Goal: Transaction & Acquisition: Purchase product/service

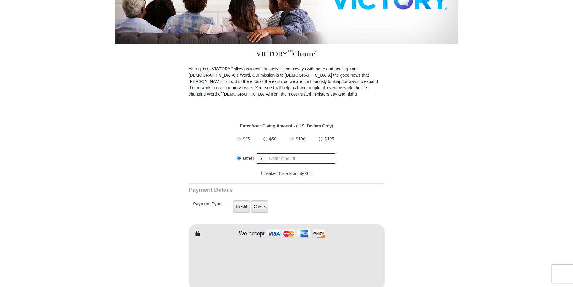
scroll to position [123, 0]
type input "10.00"
drag, startPoint x: 263, startPoint y: 200, endPoint x: 416, endPoint y: 188, distance: 153.3
click at [263, 201] on label "Check" at bounding box center [259, 207] width 17 height 12
click at [0, 0] on input "Check" at bounding box center [0, 0] width 0 height 0
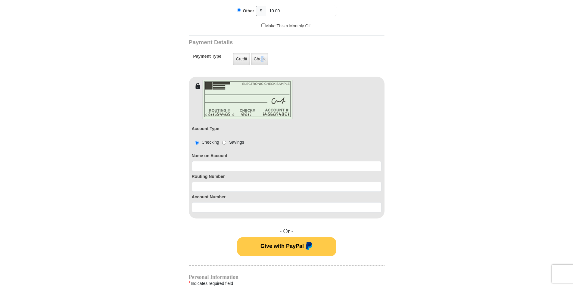
scroll to position [276, 0]
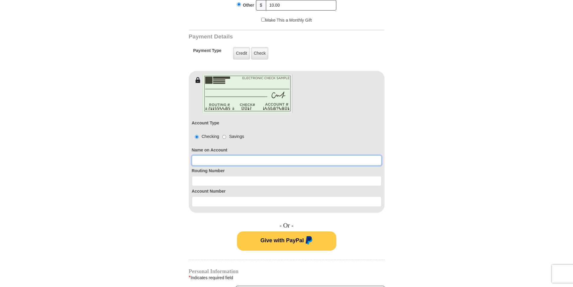
click at [221, 156] on input at bounding box center [287, 161] width 190 height 10
type input "[PERSON_NAME]"
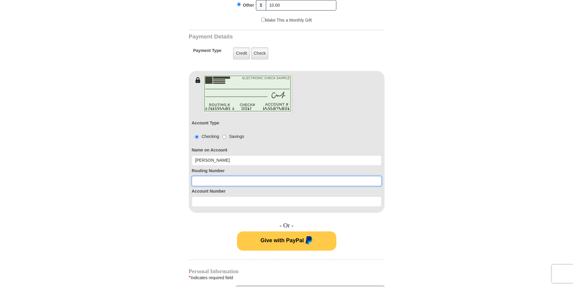
click at [209, 176] on input at bounding box center [287, 181] width 190 height 10
type input "272477694"
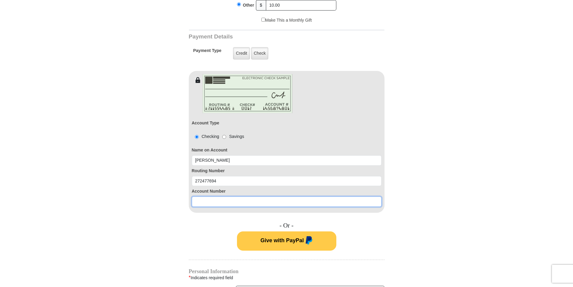
click at [211, 198] on input at bounding box center [287, 202] width 190 height 10
type input "18830730"
click at [468, 183] on body "VICTORY Channel Online Giving VICTORY Channel is a worldwide, on-air television…" at bounding box center [286, 291] width 573 height 1134
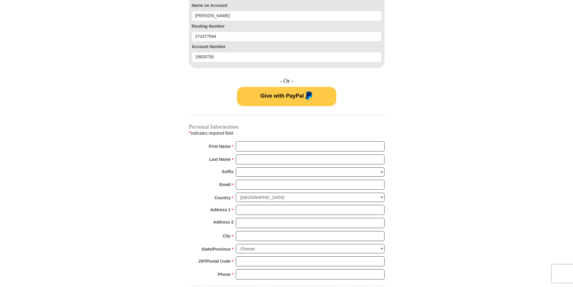
scroll to position [430, 0]
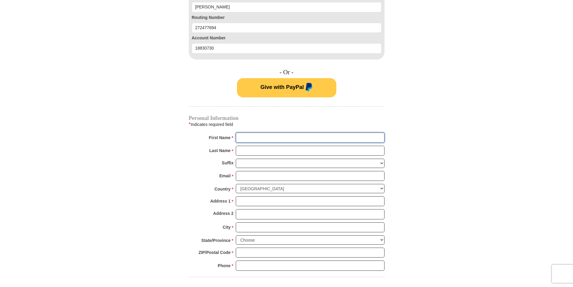
click at [261, 133] on input "First Name *" at bounding box center [310, 138] width 149 height 10
type input "[PERSON_NAME]"
type input "[EMAIL_ADDRESS][DOMAIN_NAME]"
type input "15523 MacArthur"
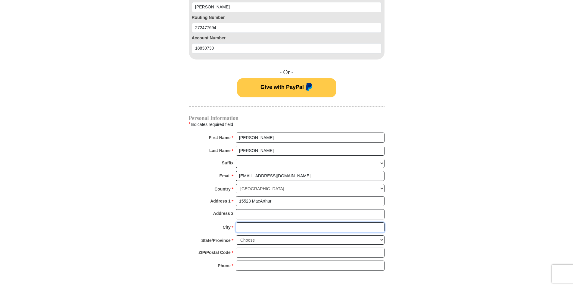
type input "[PERSON_NAME]"
select select "MI"
type input "48239"
type input "3135327542"
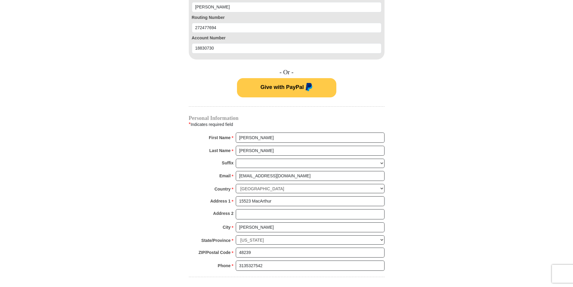
scroll to position [491, 0]
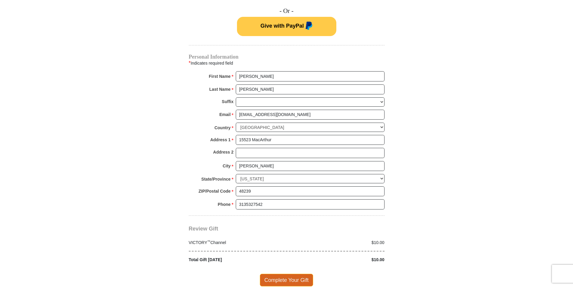
click at [298, 275] on span "Complete Your Gift" at bounding box center [286, 280] width 53 height 13
